Goal: Check status: Check status

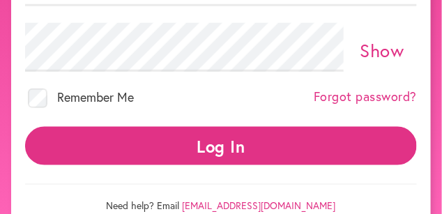
scroll to position [244, 0]
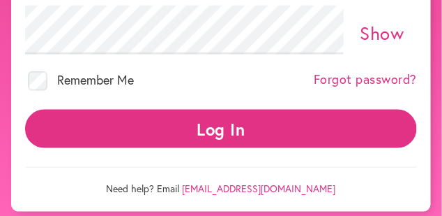
scroll to position [269, 0]
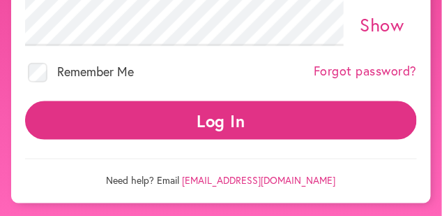
click at [202, 118] on button "Log In" at bounding box center [221, 120] width 392 height 38
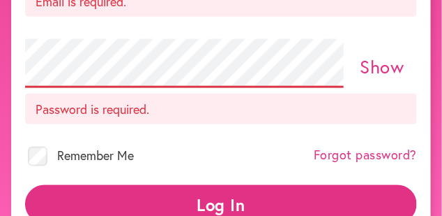
scroll to position [310, 0]
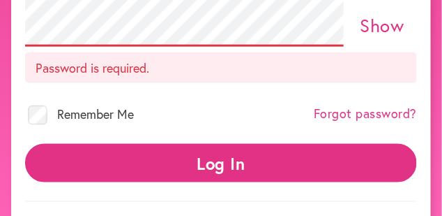
click at [377, 25] on link "Show" at bounding box center [383, 25] width 44 height 24
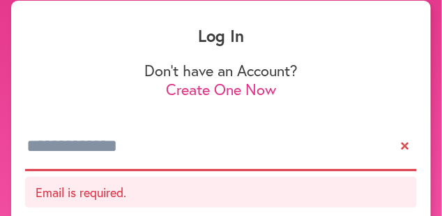
scroll to position [0, 0]
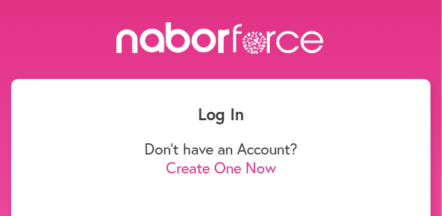
click at [214, 116] on h1 "Log In" at bounding box center [221, 114] width 392 height 20
click at [220, 112] on h1 "Log In" at bounding box center [221, 114] width 392 height 20
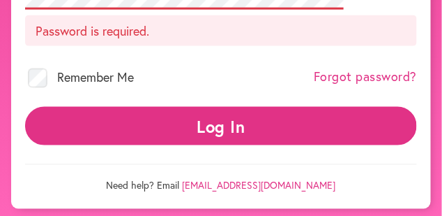
scroll to position [352, 0]
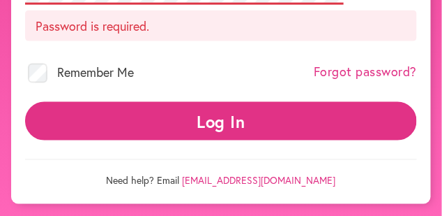
click at [264, 180] on link "[EMAIL_ADDRESS][DOMAIN_NAME]" at bounding box center [259, 180] width 153 height 13
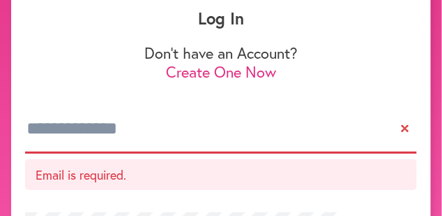
scroll to position [0, 0]
